Goal: Communication & Community: Share content

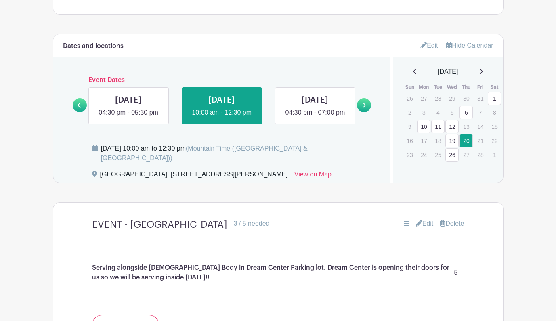
scroll to position [509, 0]
click at [483, 72] on icon at bounding box center [481, 71] width 4 height 6
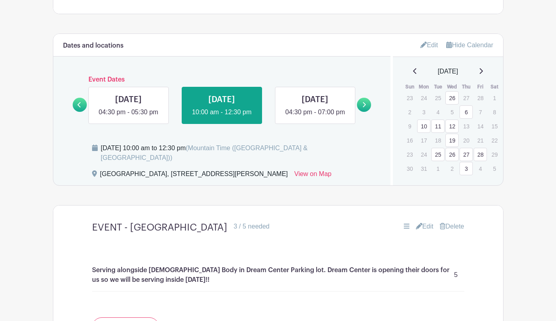
click at [483, 72] on icon at bounding box center [481, 71] width 3 height 6
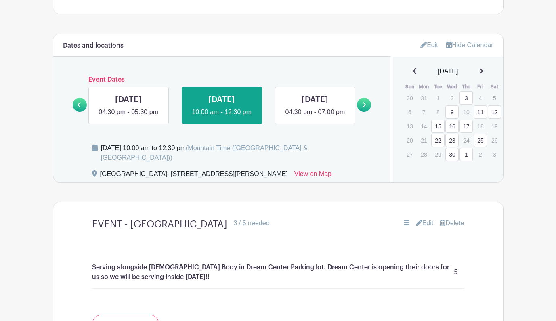
click at [485, 72] on div "April 2025" at bounding box center [448, 72] width 91 height 10
click at [482, 72] on icon at bounding box center [481, 71] width 4 height 6
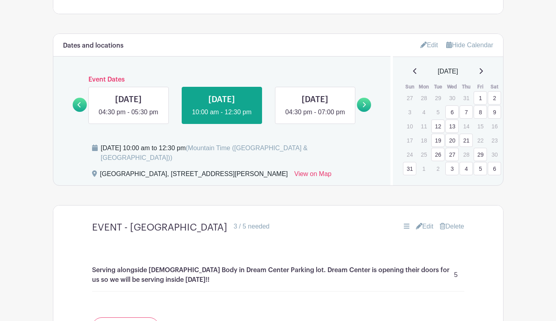
click at [483, 72] on icon at bounding box center [481, 71] width 4 height 6
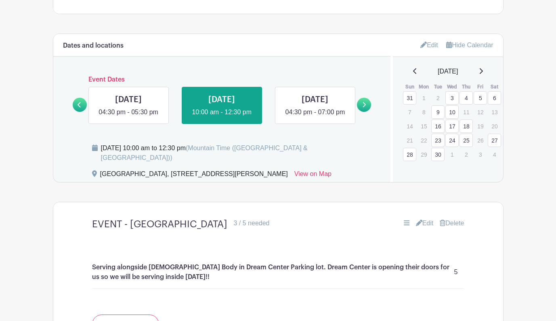
click at [483, 72] on icon at bounding box center [481, 71] width 4 height 6
click at [413, 72] on icon at bounding box center [415, 71] width 4 height 6
click at [481, 102] on link "5" at bounding box center [480, 97] width 13 height 13
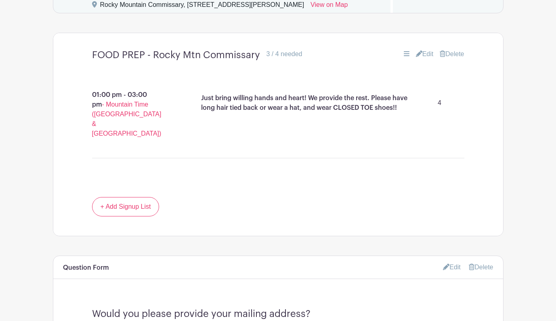
scroll to position [676, 0]
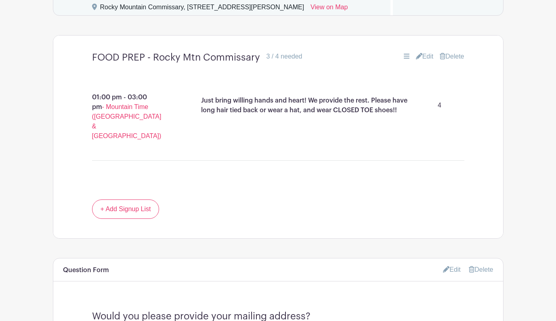
click at [289, 60] on div "3 / 4 needed" at bounding box center [285, 57] width 36 height 10
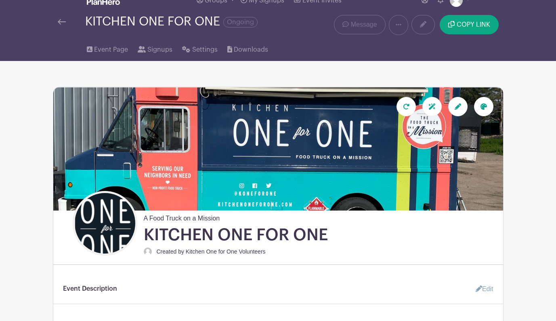
scroll to position [12, 0]
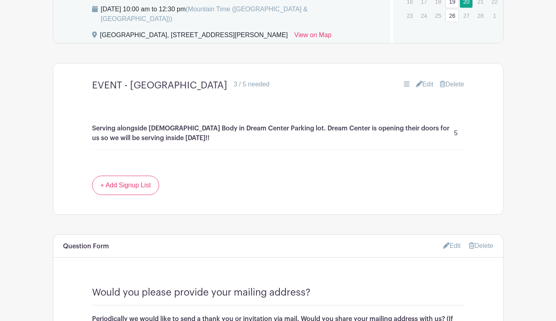
scroll to position [651, 0]
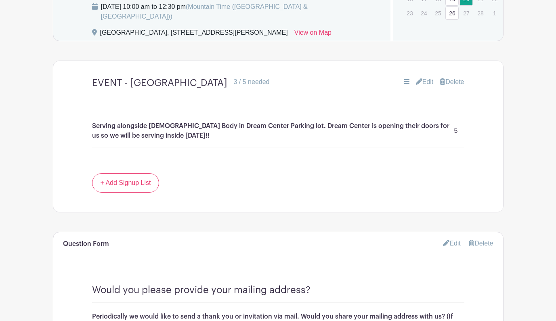
click at [429, 84] on link "Edit" at bounding box center [425, 82] width 18 height 10
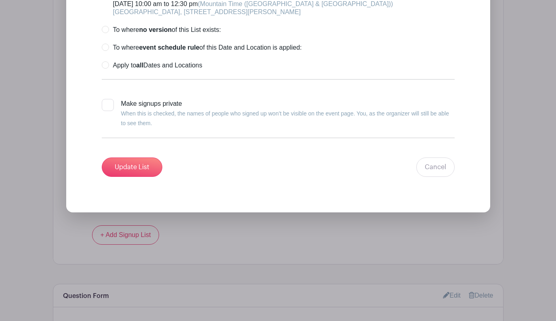
scroll to position [1031, 0]
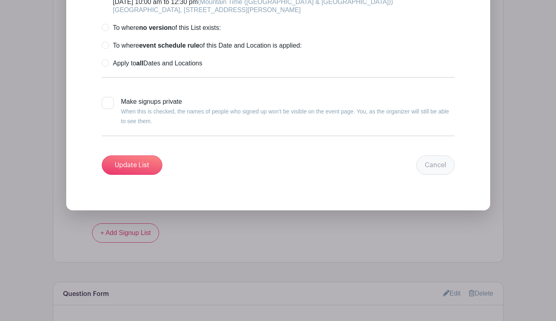
click at [441, 166] on link "Cancel" at bounding box center [436, 165] width 38 height 19
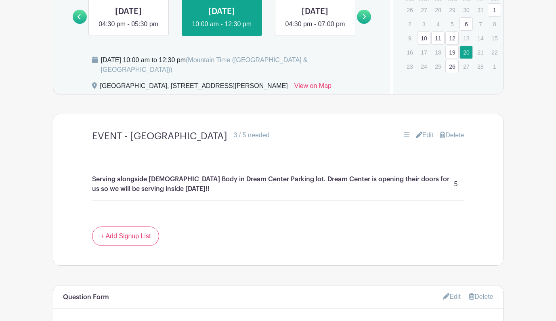
scroll to position [603, 0]
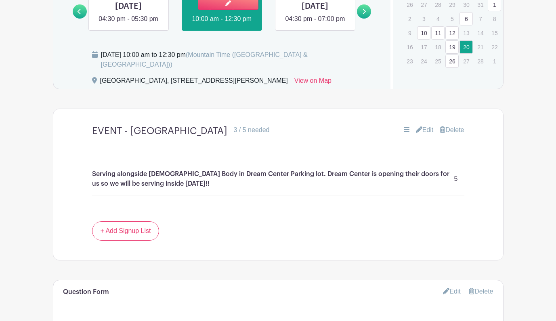
click at [222, 24] on link at bounding box center [222, 24] width 0 height 0
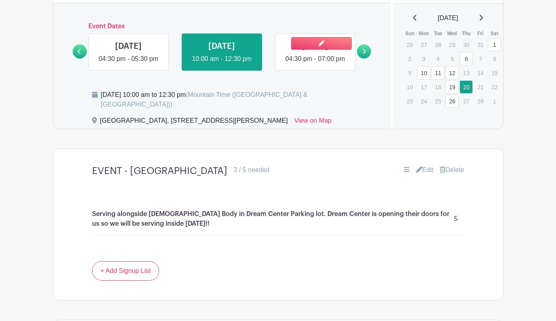
scroll to position [553, 0]
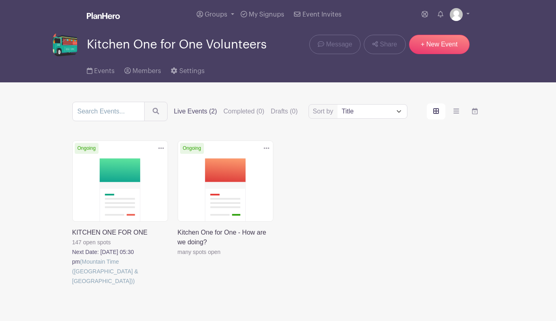
click at [72, 286] on link at bounding box center [72, 286] width 0 height 0
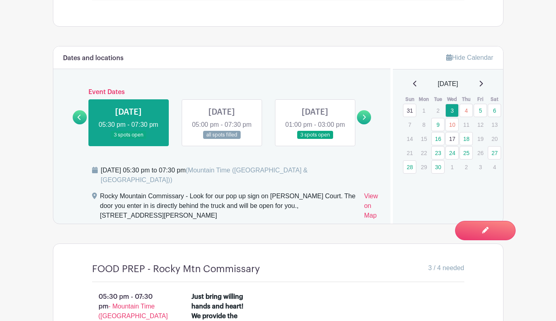
scroll to position [486, 0]
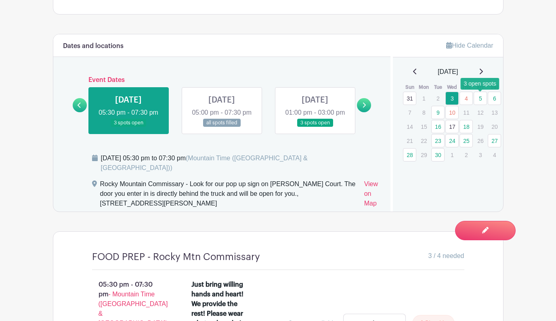
click at [481, 98] on link "5" at bounding box center [480, 98] width 13 height 13
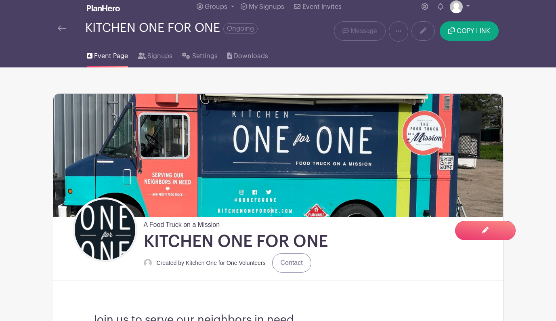
scroll to position [1, 0]
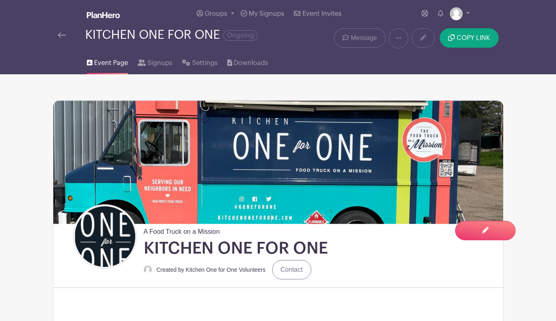
click at [352, 35] on span "Message" at bounding box center [364, 38] width 26 height 10
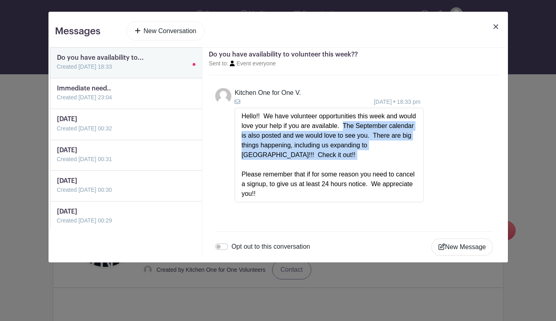
drag, startPoint x: 362, startPoint y: 126, endPoint x: 405, endPoint y: 166, distance: 58.9
click at [405, 166] on div "Hello!! We have volunteer opportunities this week and would love your help if y…" at bounding box center [329, 155] width 175 height 87
click at [57, 102] on link at bounding box center [57, 102] width 0 height 0
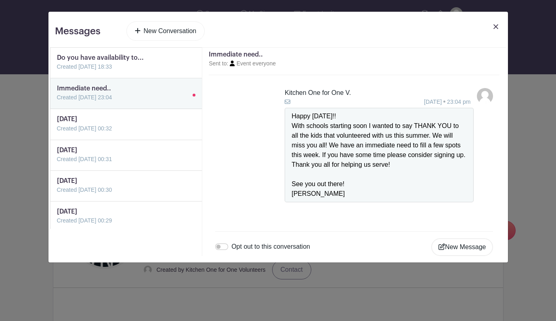
click at [57, 72] on link at bounding box center [57, 72] width 0 height 0
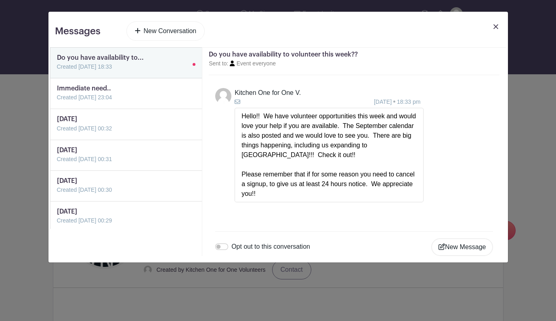
click at [171, 34] on link "New Conversation" at bounding box center [165, 30] width 79 height 19
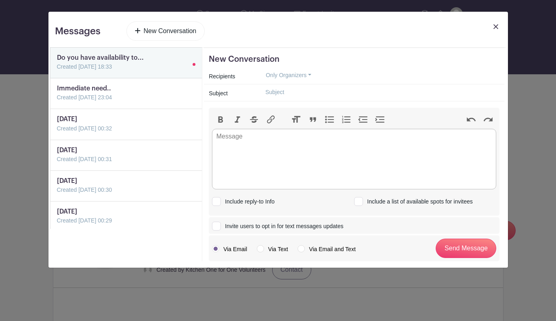
click at [284, 75] on button "Only Organizers" at bounding box center [288, 75] width 59 height 13
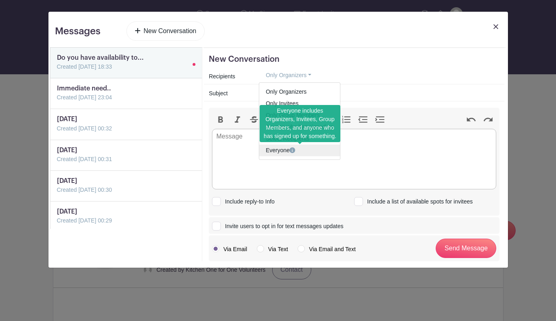
click at [281, 151] on link "Everyone" at bounding box center [299, 151] width 81 height 12
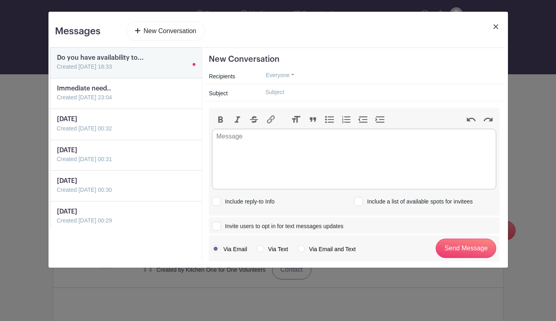
click at [257, 94] on div at bounding box center [379, 92] width 251 height 13
click at [266, 93] on input "text" at bounding box center [379, 92] width 241 height 13
type input "T"
type input "Help this week"
click at [256, 144] on trix-editor at bounding box center [354, 159] width 285 height 61
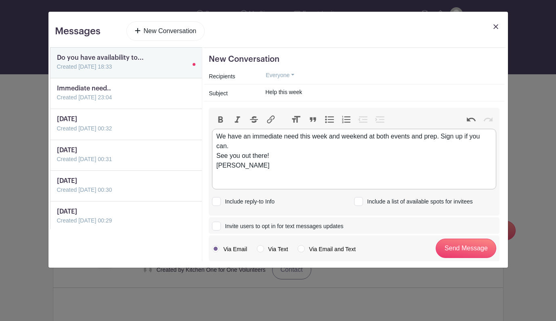
type trix-editor "<div>We have an immediate need this week and weekend at both events and prep. S…"
click at [236, 146] on div "We have an immediate need this week and weekend at both events and prep. Sign u…" at bounding box center [355, 151] width 276 height 39
click at [360, 202] on div at bounding box center [358, 201] width 9 height 9
click at [360, 202] on input "Include a list of available spots for invitees" at bounding box center [356, 200] width 5 height 5
checkbox input "true"
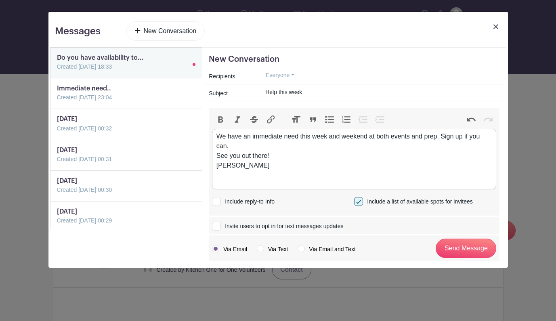
click at [215, 226] on input "Invite users to opt in for text messages updates" at bounding box center [214, 224] width 5 height 5
checkbox input "true"
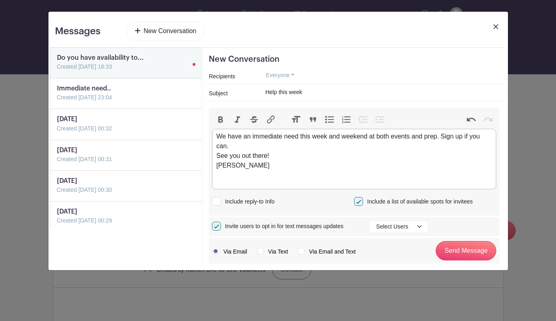
click at [415, 228] on button "Select Users" at bounding box center [399, 227] width 59 height 13
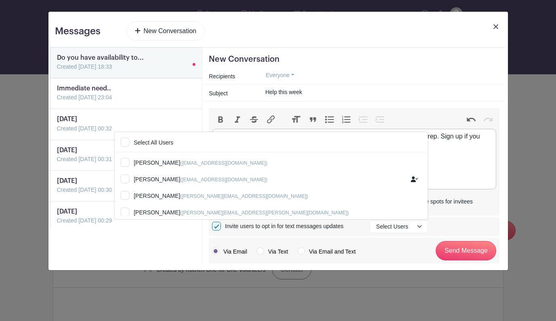
click at [453, 232] on div "Invite users to opt in for text messages updates Select Users Select All Users …" at bounding box center [354, 227] width 285 height 13
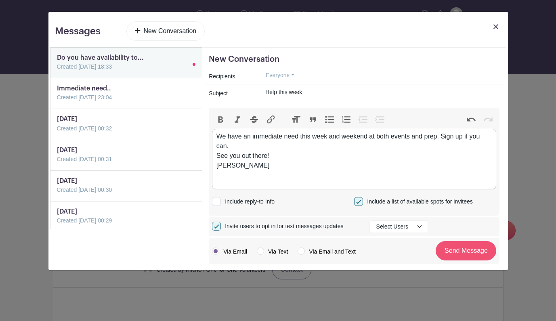
click at [471, 252] on input "Send Message" at bounding box center [466, 250] width 61 height 19
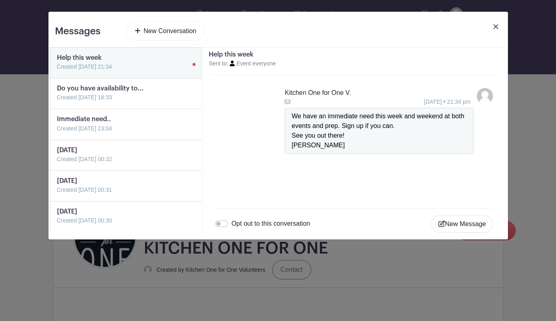
click at [497, 27] on img at bounding box center [496, 26] width 5 height 5
